Goal: Navigation & Orientation: Find specific page/section

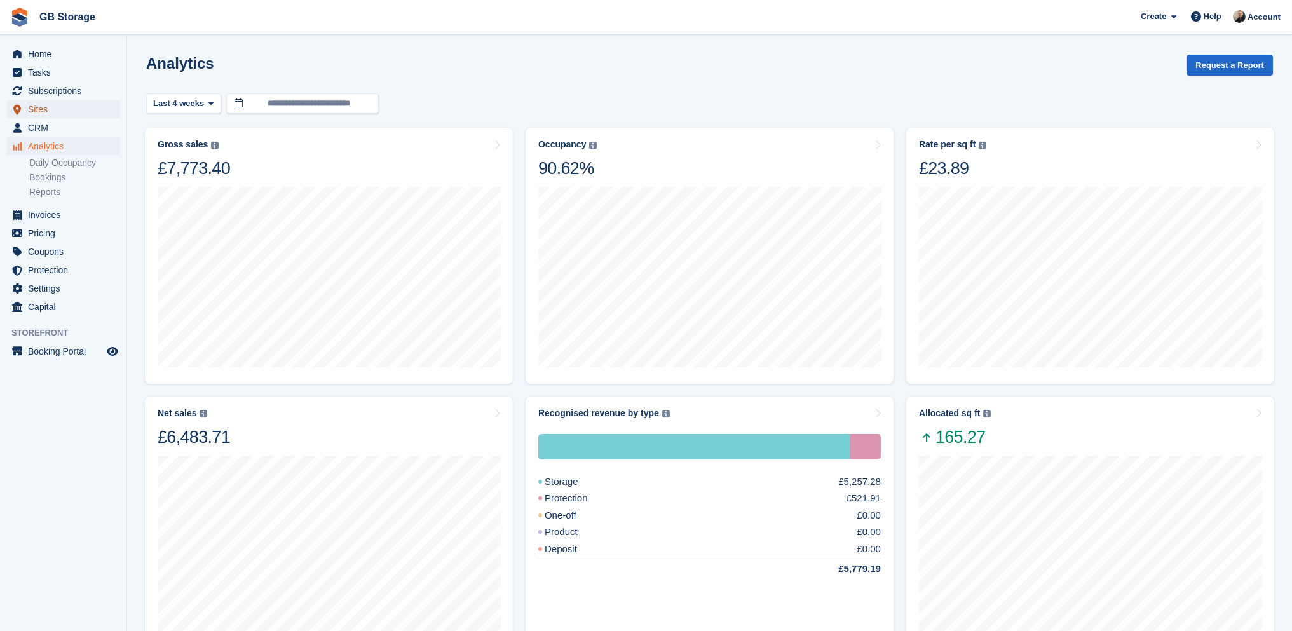
click at [57, 102] on span "Sites" at bounding box center [66, 109] width 76 height 18
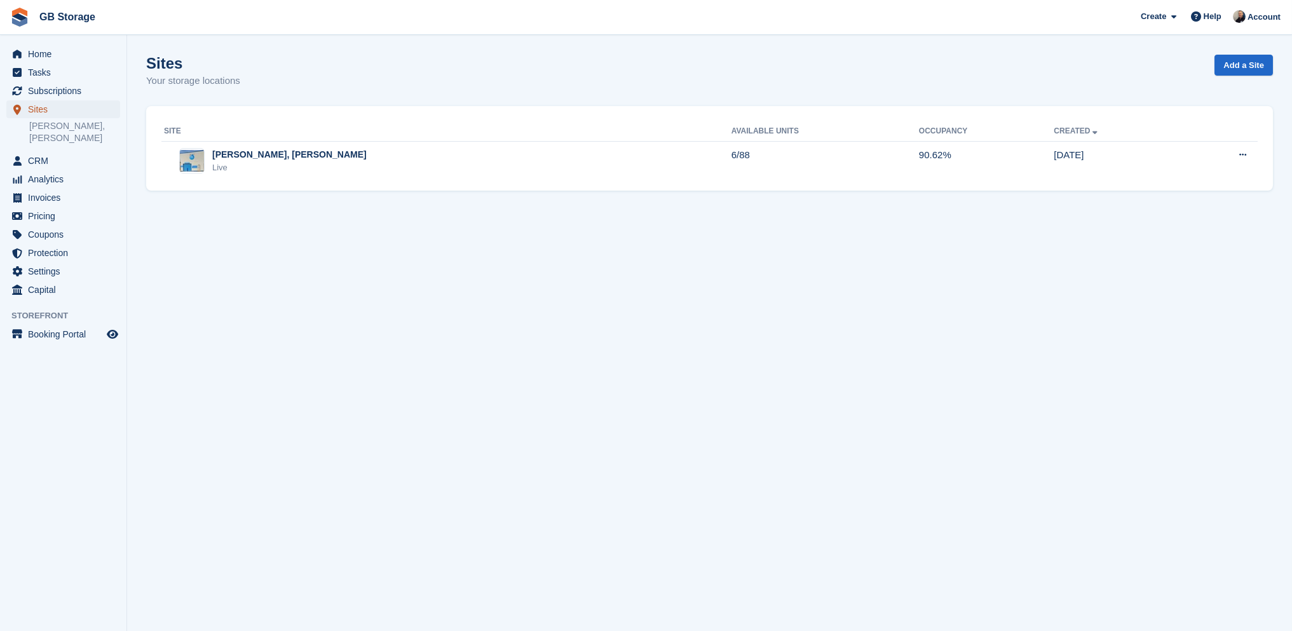
click at [57, 105] on span "Sites" at bounding box center [66, 109] width 76 height 18
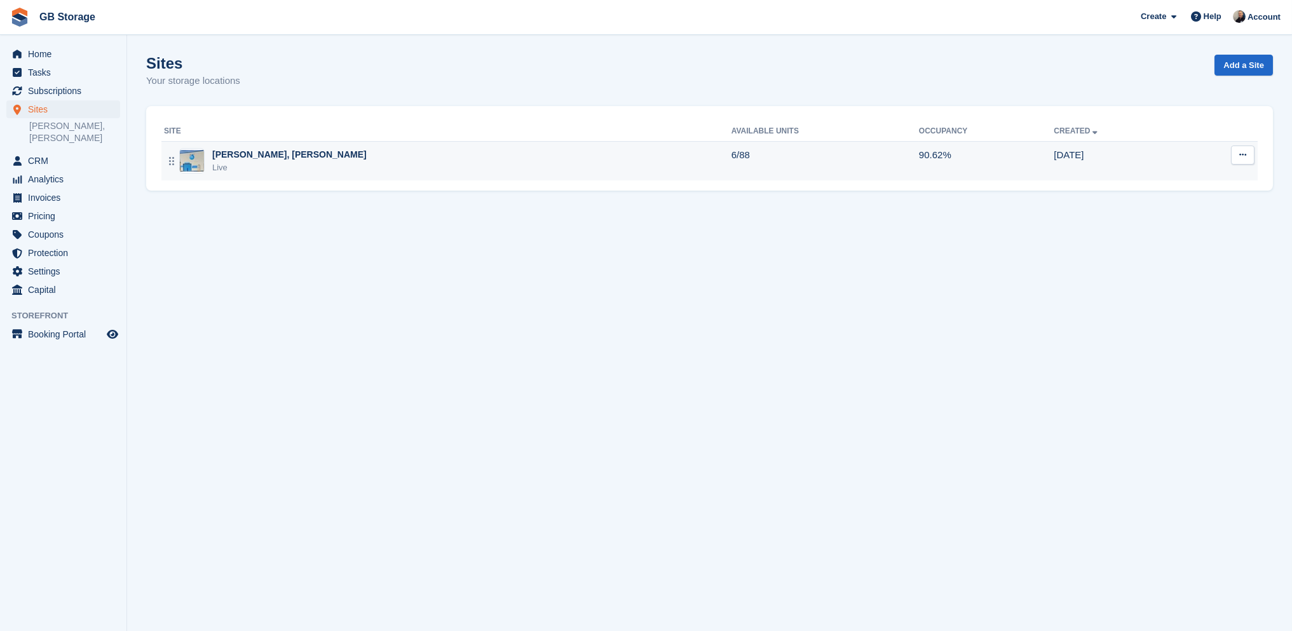
click at [245, 158] on div "[PERSON_NAME], [PERSON_NAME]" at bounding box center [289, 154] width 154 height 13
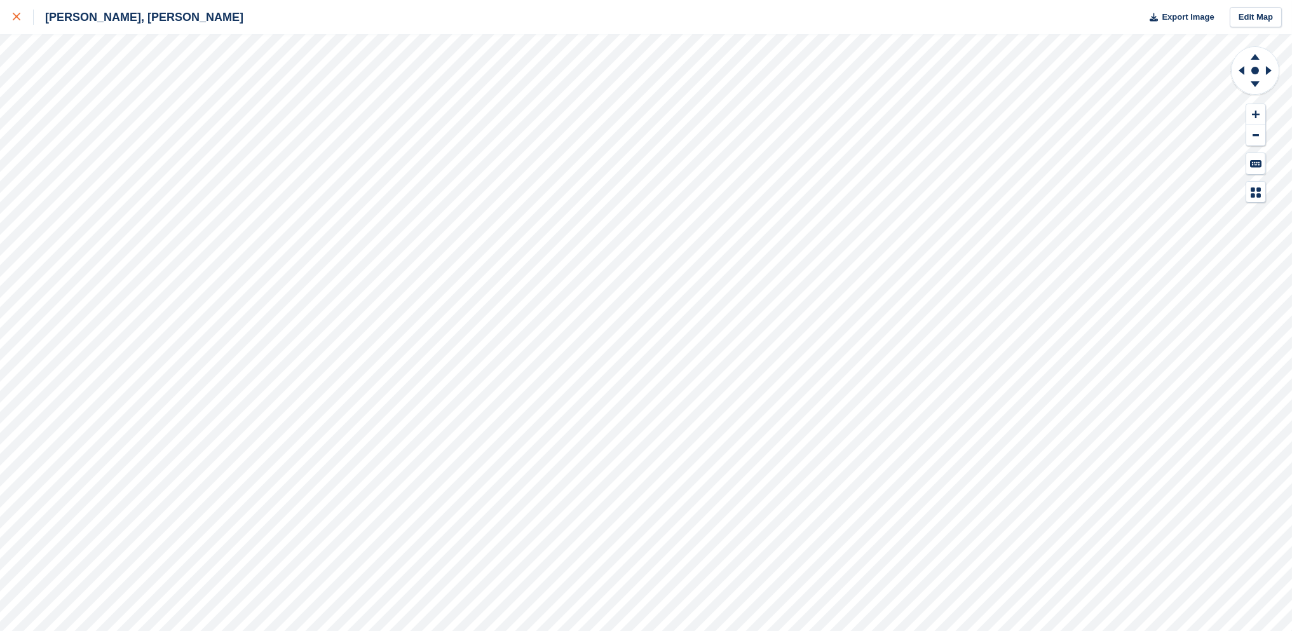
click at [17, 16] on icon at bounding box center [17, 17] width 8 height 8
